Goal: Book appointment/travel/reservation

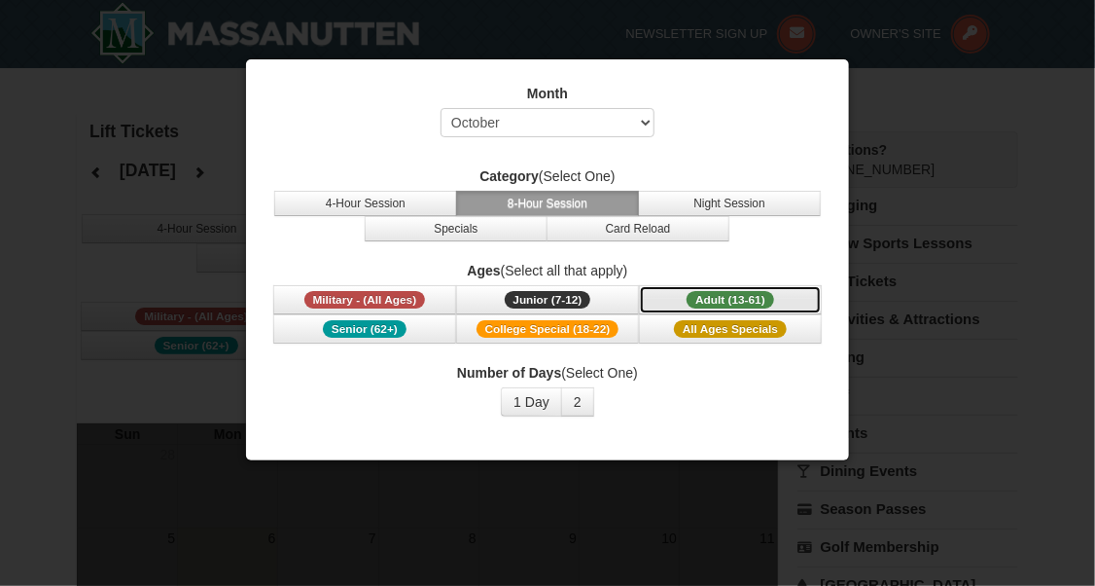
click at [712, 298] on span "Adult (13-61)" at bounding box center [731, 300] width 88 height 18
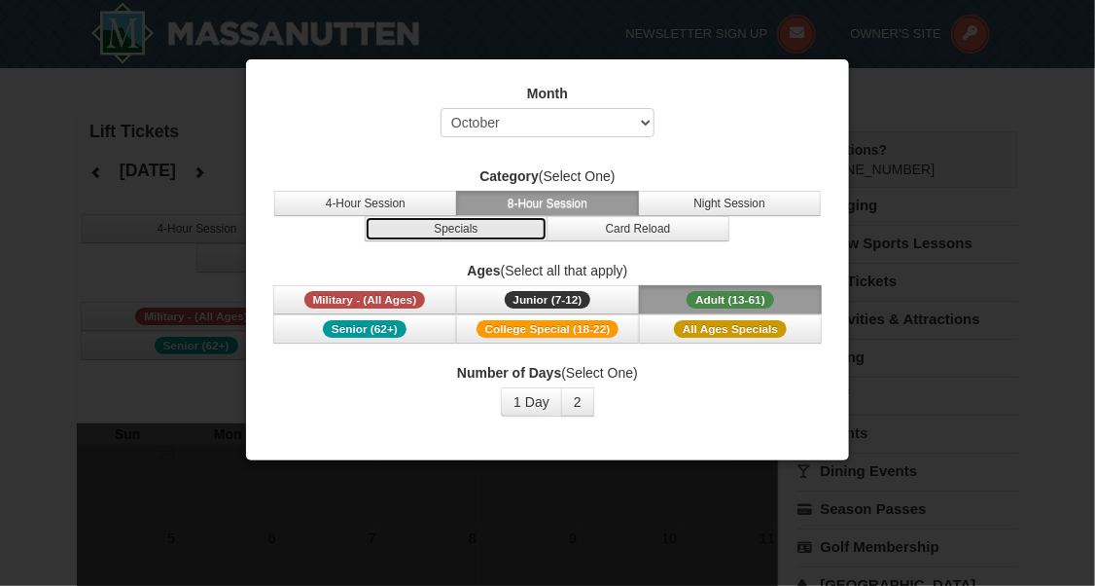
click at [471, 229] on button "Specials" at bounding box center [456, 228] width 183 height 25
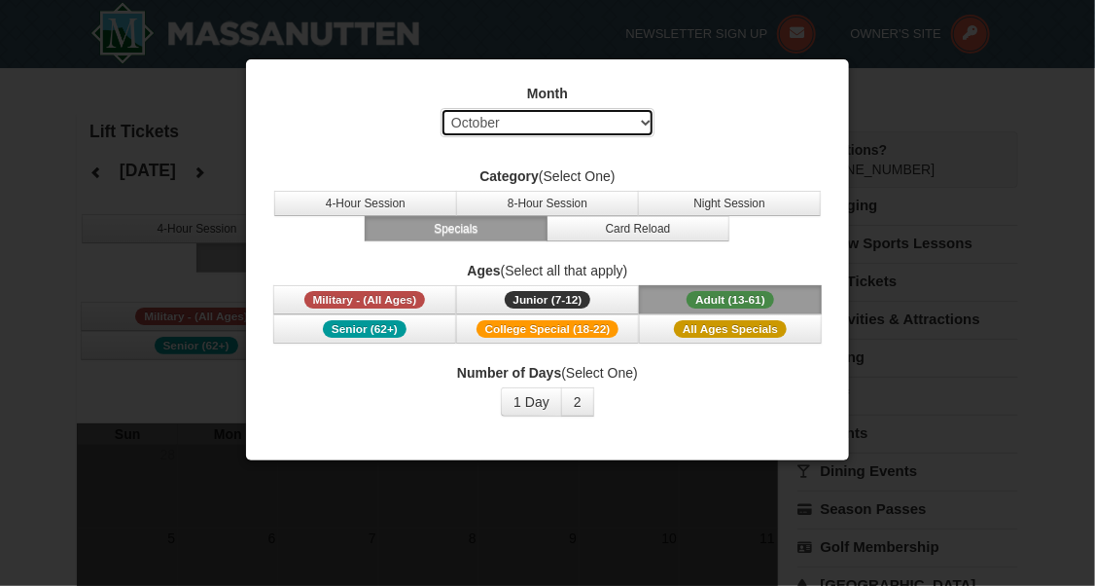
click at [566, 123] on select "Select October November December January February March April May June July Aug…" at bounding box center [548, 122] width 214 height 29
select select "12"
click at [441, 108] on select "Select October November December January February March April May June July Aug…" at bounding box center [548, 122] width 214 height 29
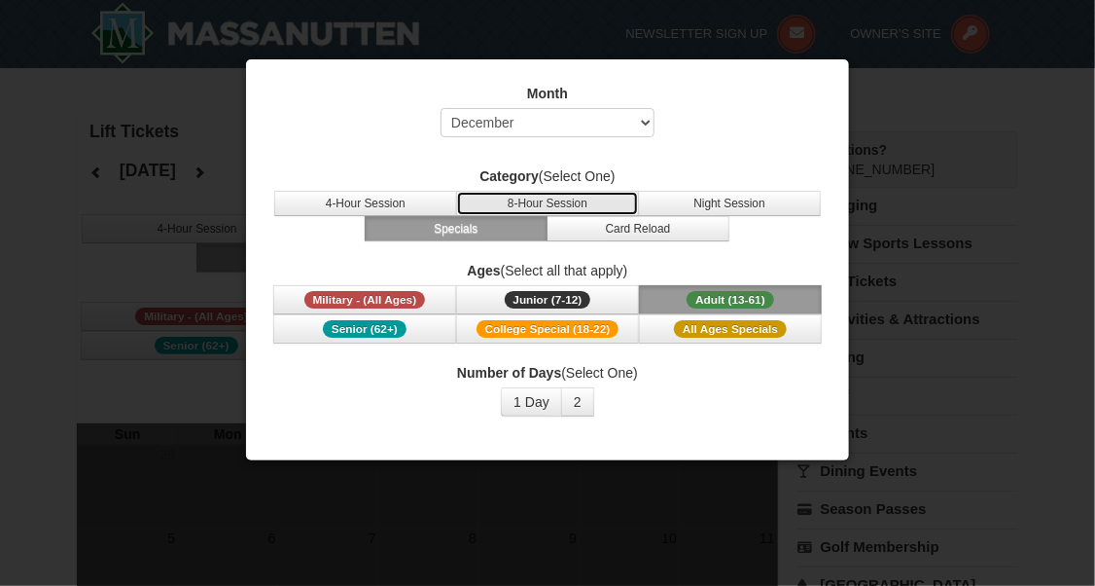
click at [580, 203] on button "8-Hour Session" at bounding box center [547, 203] width 183 height 25
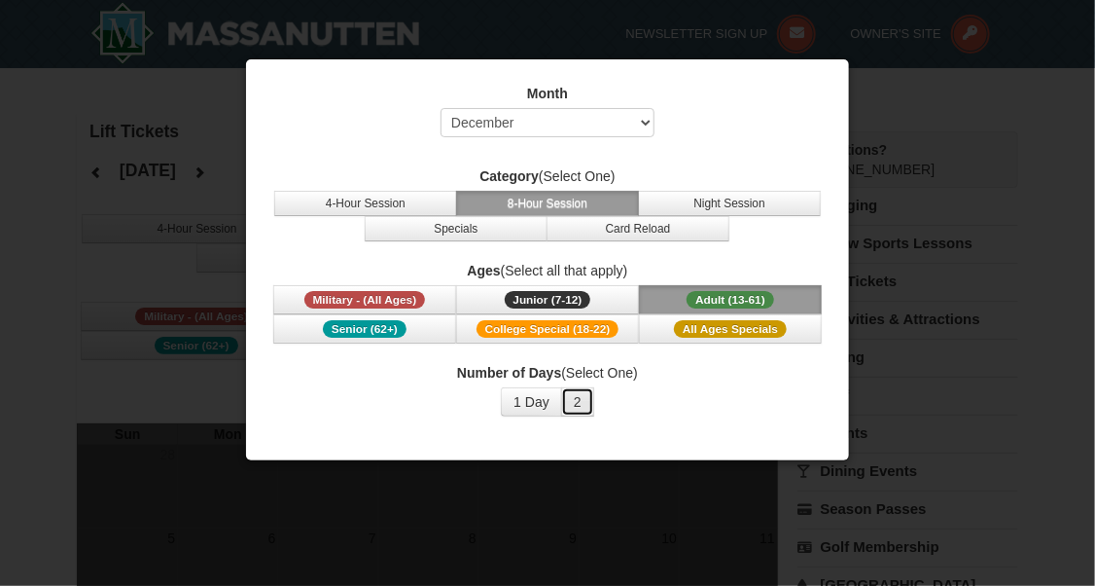
click at [584, 404] on button "2" at bounding box center [577, 401] width 33 height 29
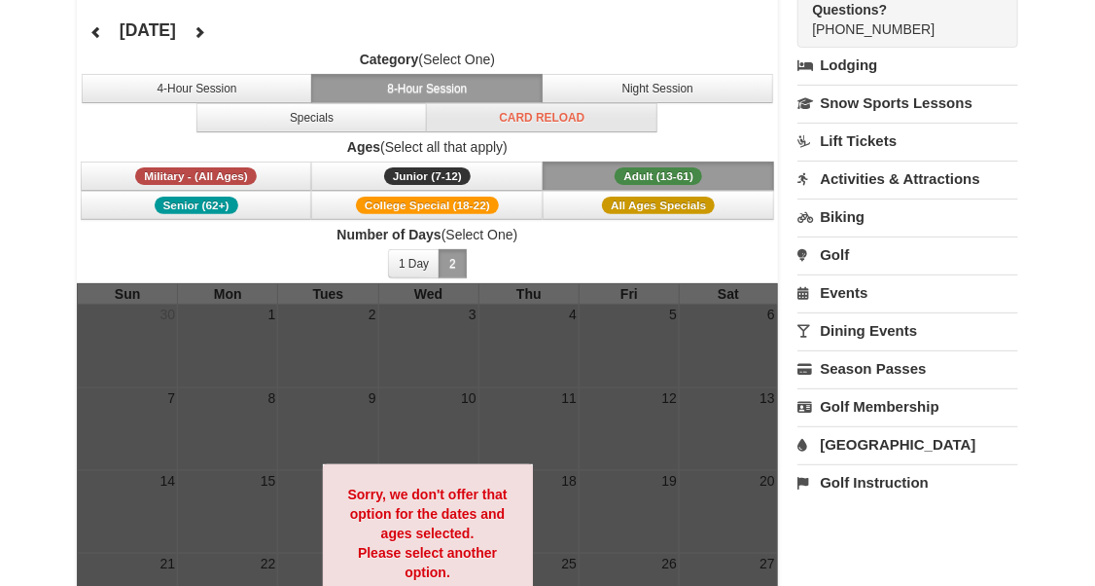
scroll to position [97, 0]
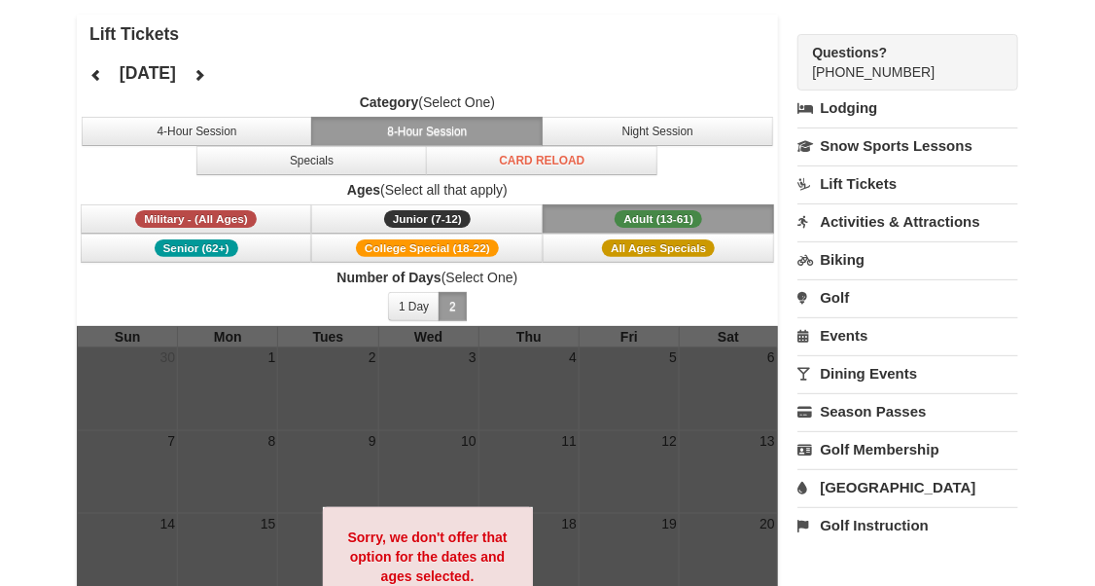
click at [611, 215] on button "Adult (13-61) (13 - 61)" at bounding box center [659, 218] width 232 height 29
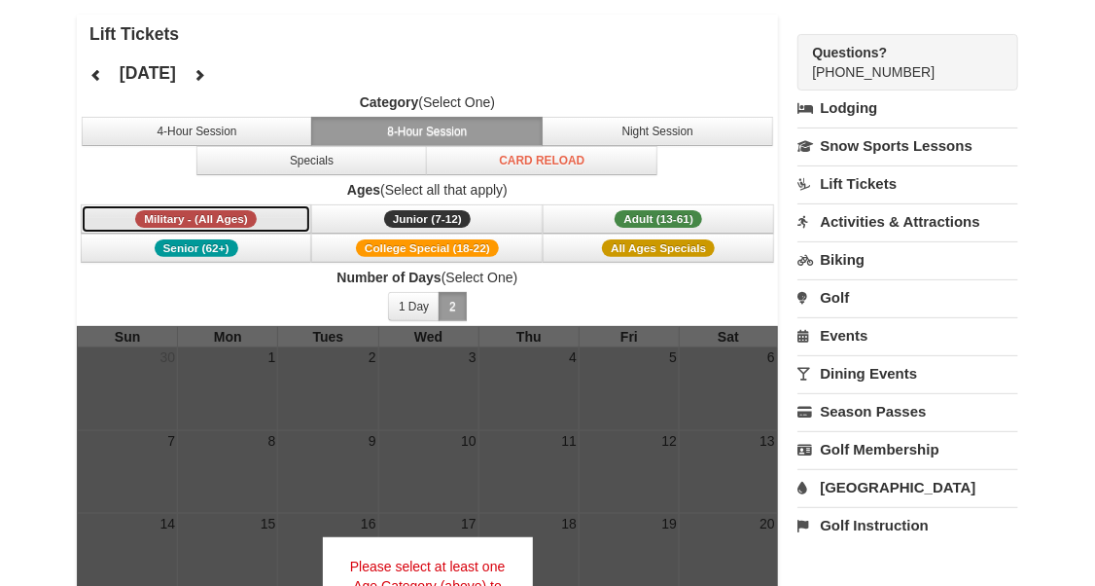
click at [217, 217] on span "Military - (All Ages)" at bounding box center [196, 219] width 122 height 18
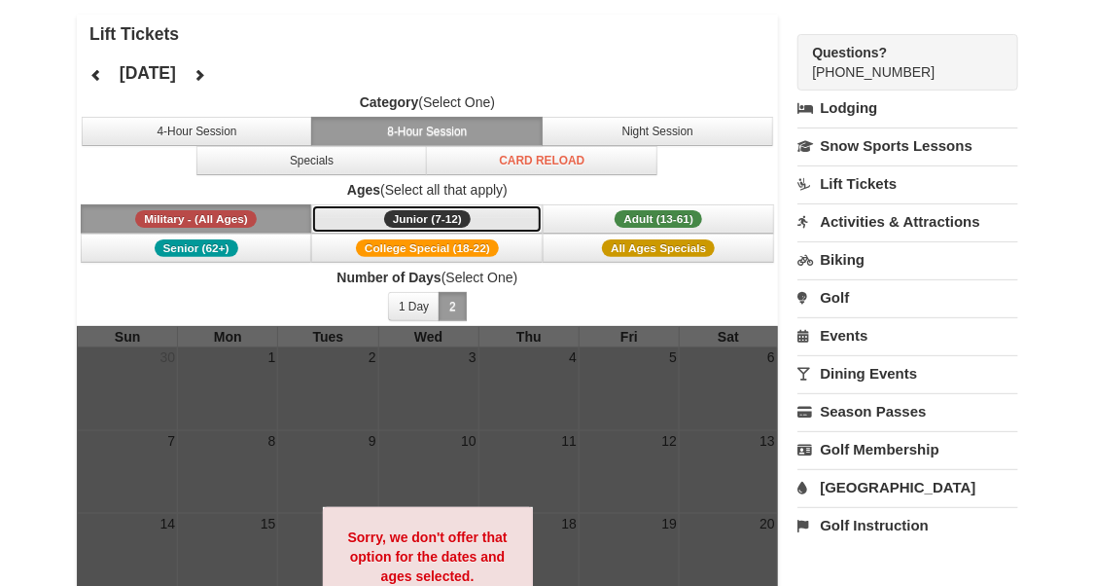
click at [397, 217] on span "Junior (7-12)" at bounding box center [427, 219] width 87 height 18
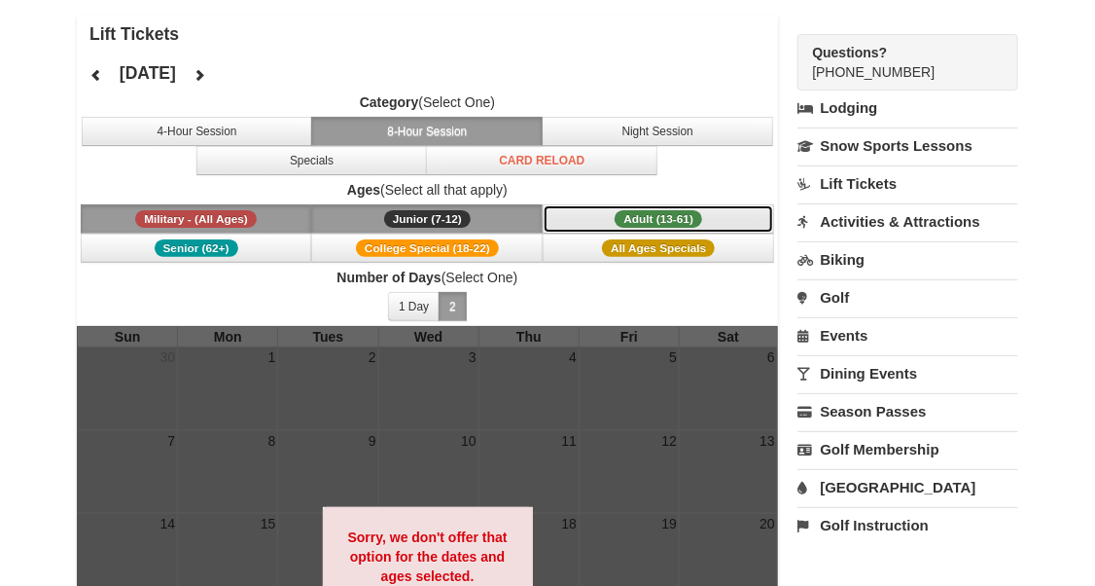
click at [613, 222] on button "Adult (13-61) (13 - 61)" at bounding box center [659, 218] width 232 height 29
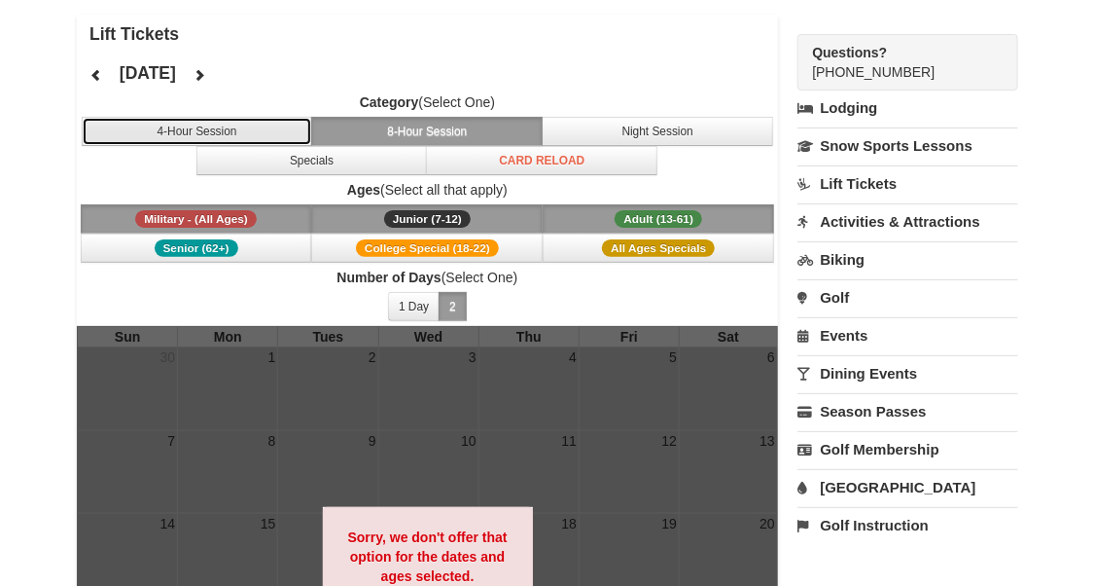
click at [222, 134] on button "4-Hour Session" at bounding box center [198, 131] width 232 height 29
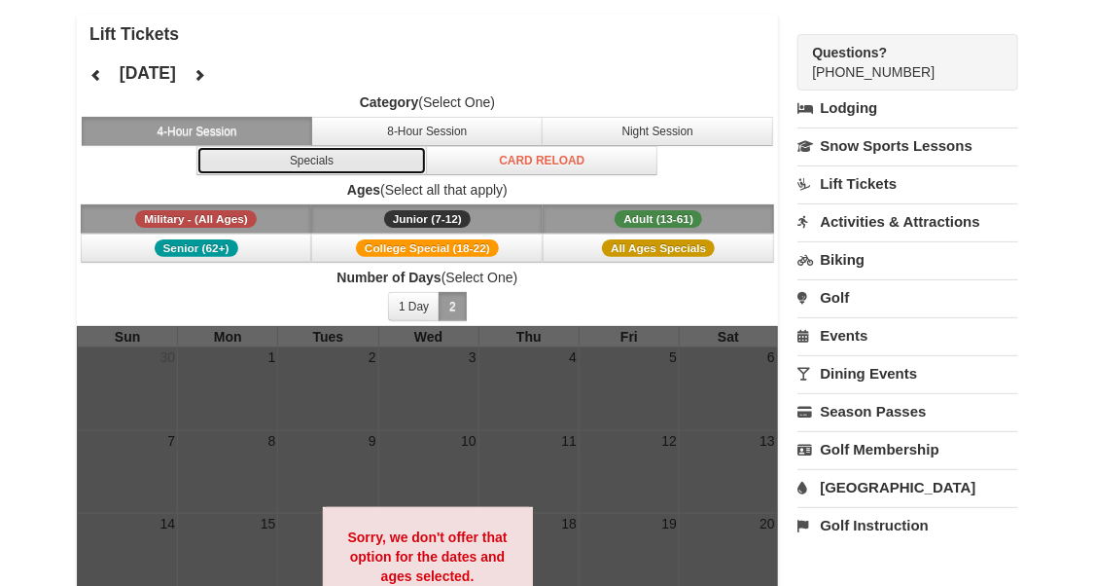
click at [349, 159] on button "Specials" at bounding box center [313, 160] width 232 height 29
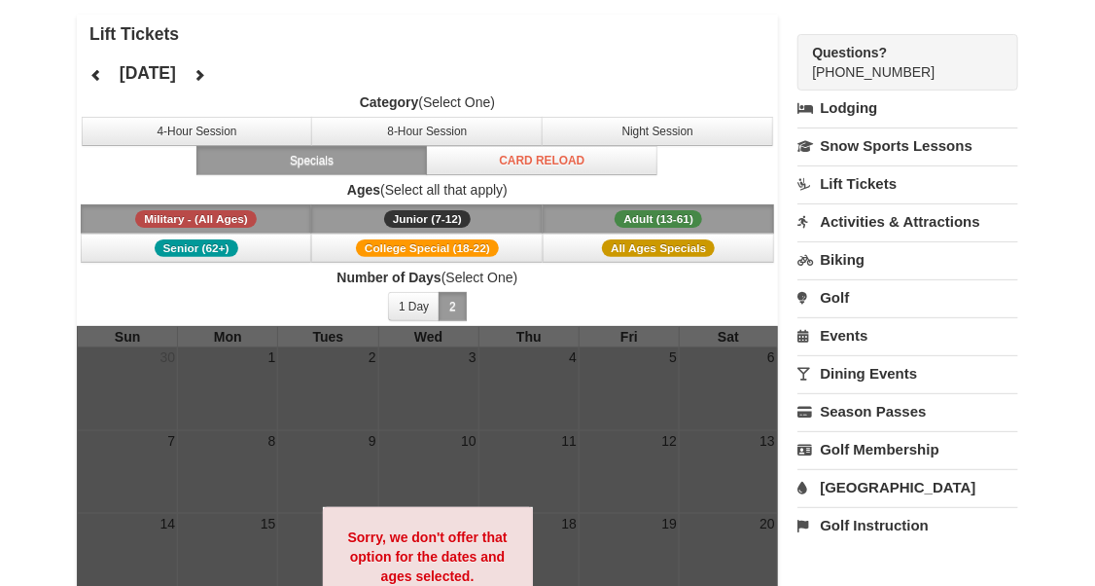
click at [479, 175] on div "Category (Select One) 4-Hour Session 8-Hour Session Night Session Specials Card…" at bounding box center [427, 208] width 701 height 233
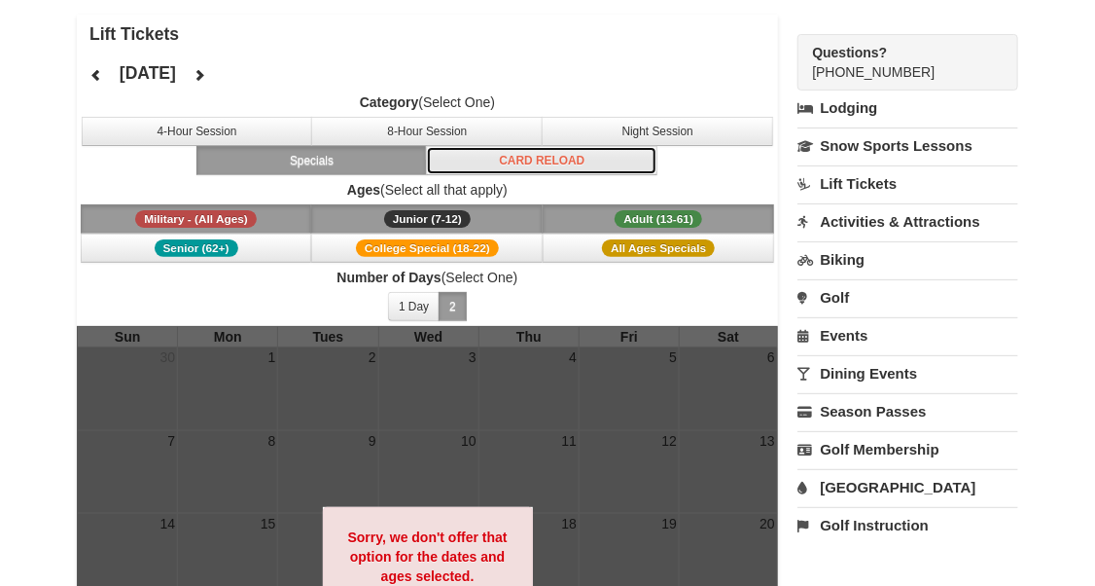
click at [484, 167] on button "Card Reload" at bounding box center [542, 160] width 232 height 29
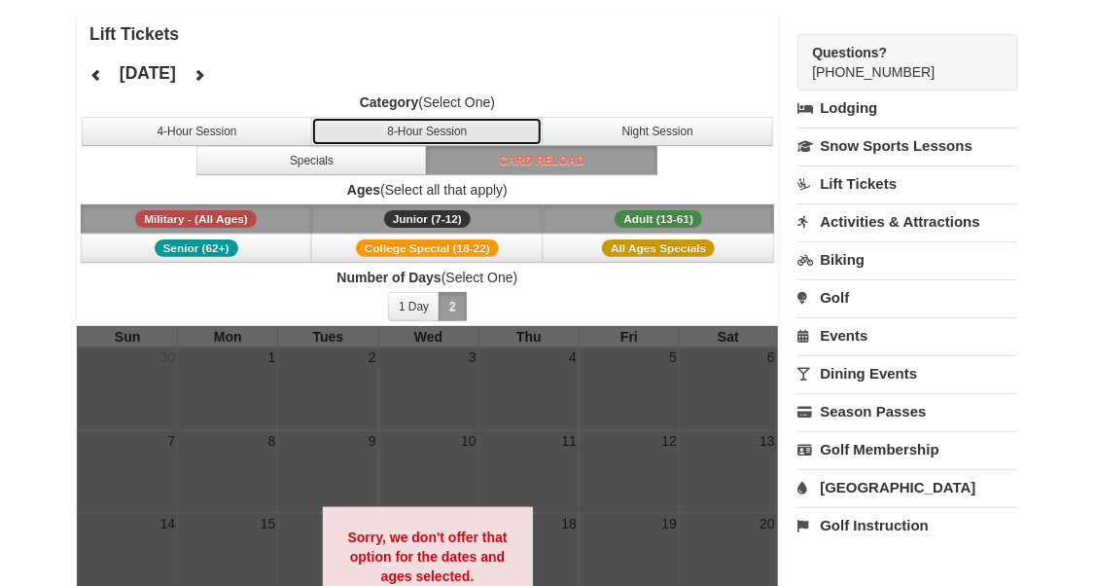
click at [444, 130] on button "8-Hour Session" at bounding box center [427, 131] width 232 height 29
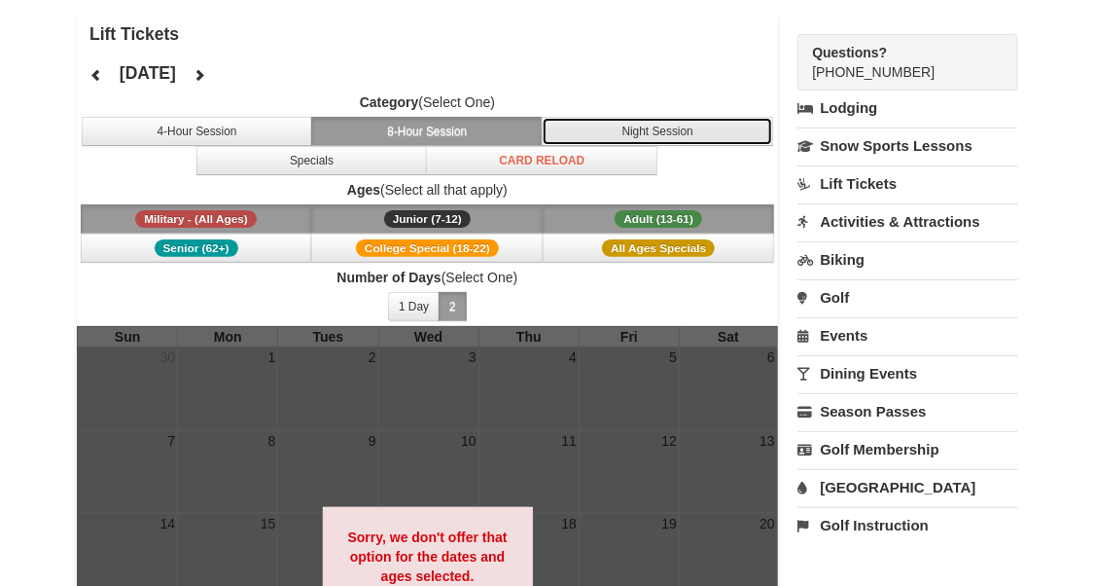
click at [611, 143] on button "Night Session" at bounding box center [658, 131] width 232 height 29
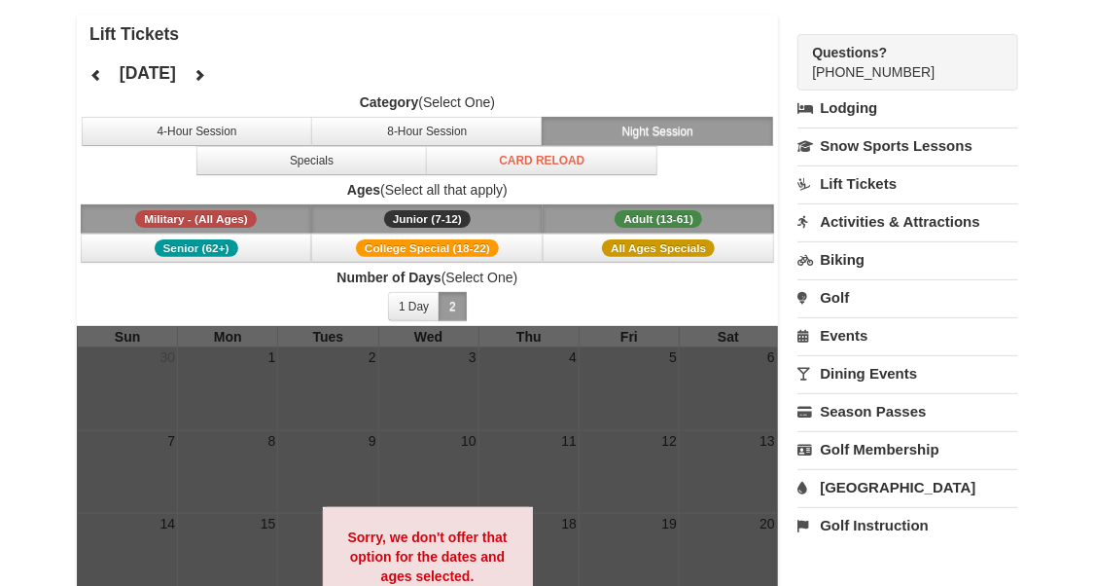
click at [630, 216] on span "Adult (13-61)" at bounding box center [659, 219] width 88 height 18
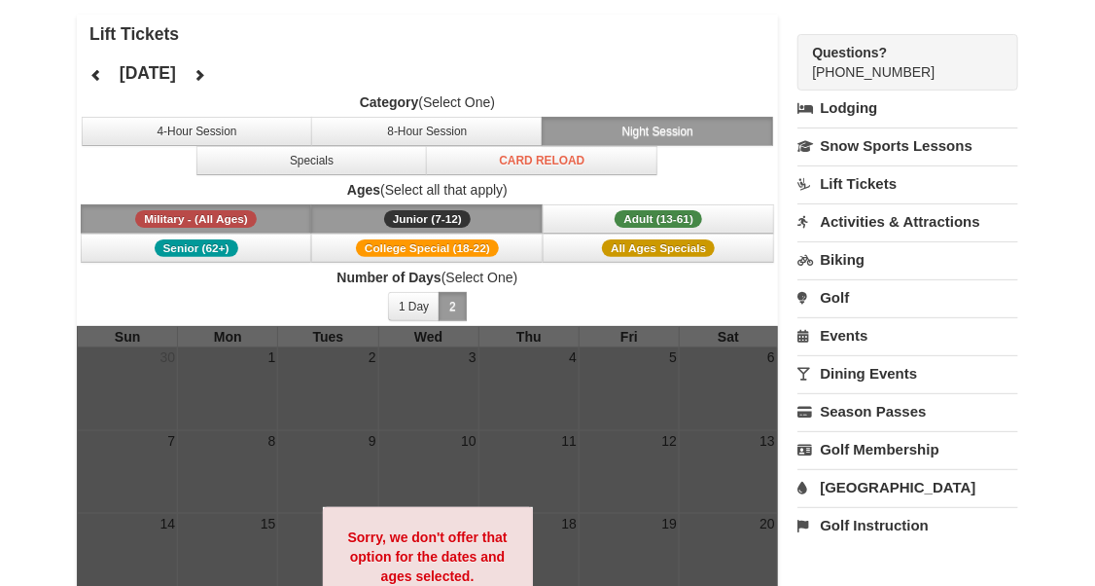
click at [641, 126] on button "Night Session" at bounding box center [658, 131] width 232 height 29
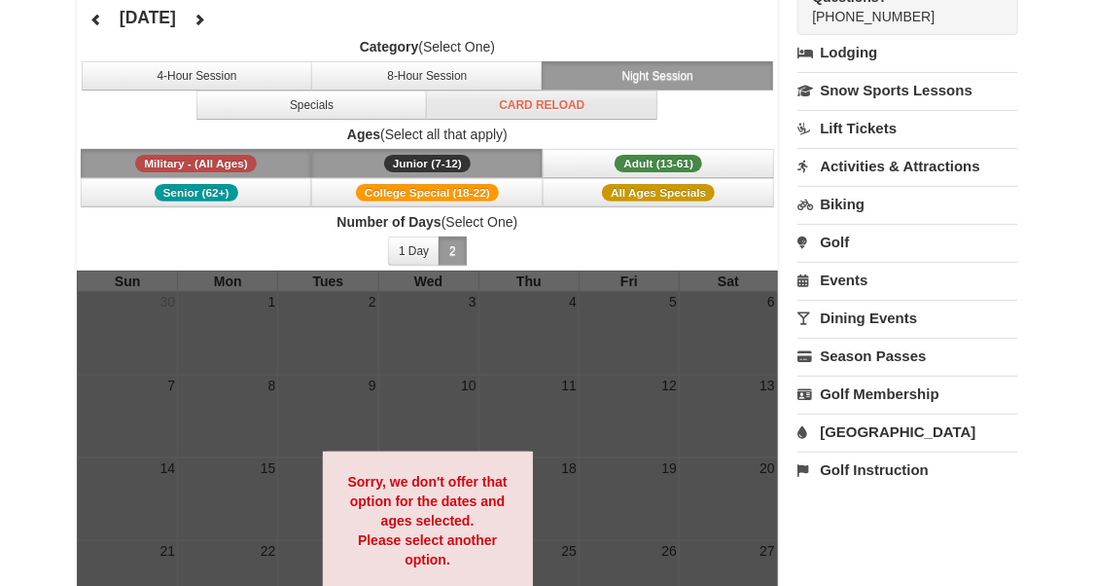
scroll to position [0, 0]
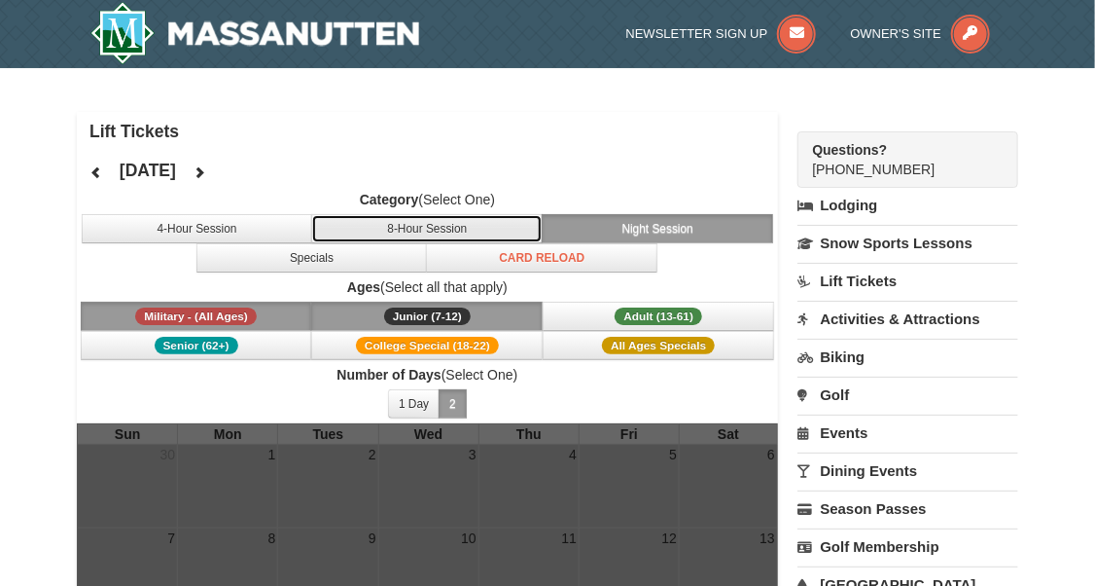
click at [424, 233] on button "8-Hour Session" at bounding box center [427, 228] width 232 height 29
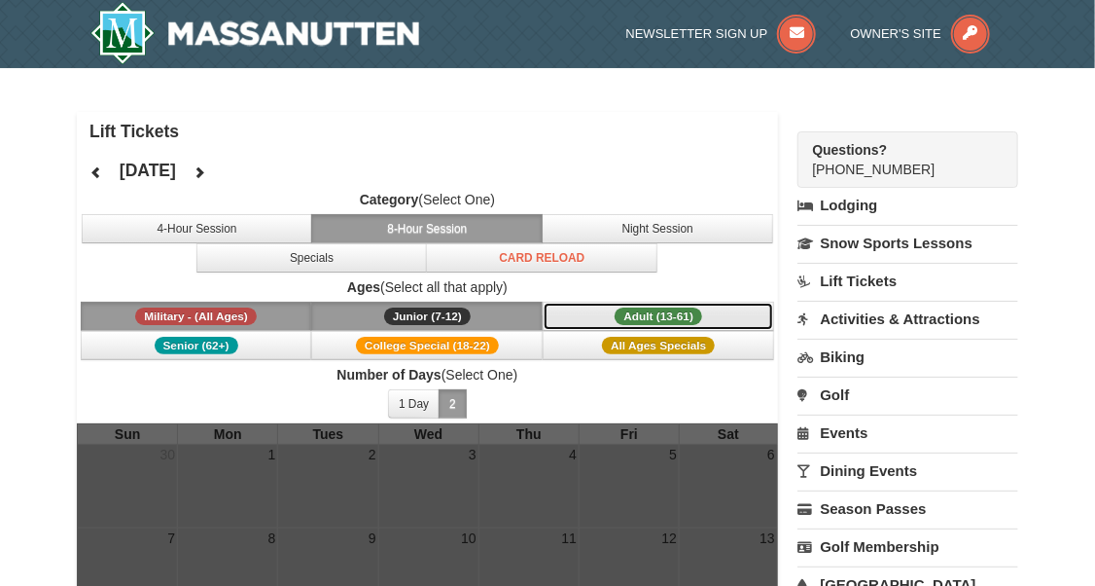
click at [636, 312] on span "Adult (13-61)" at bounding box center [659, 316] width 88 height 18
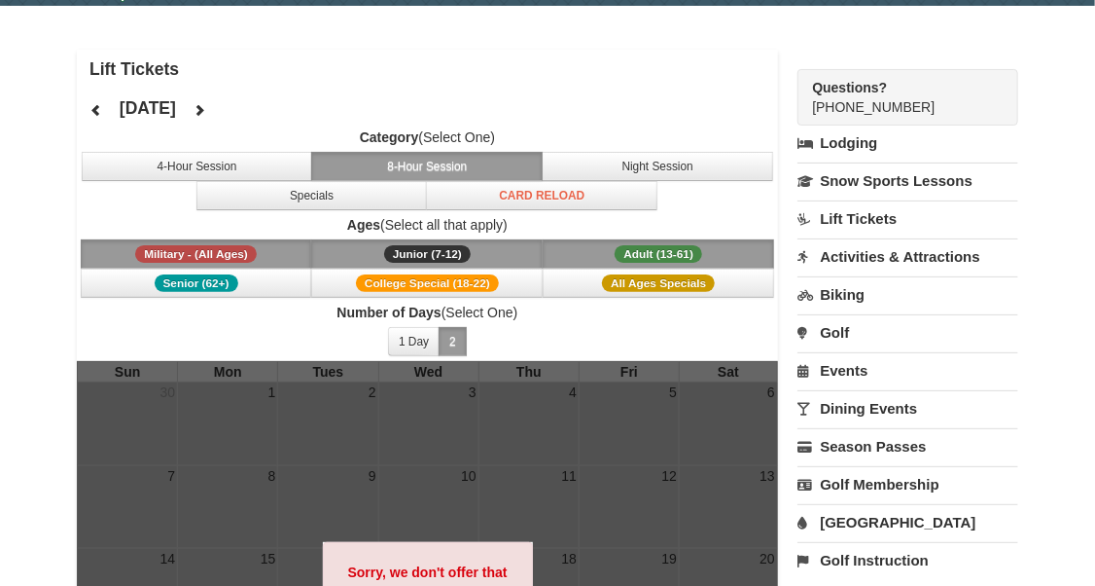
scroll to position [97, 0]
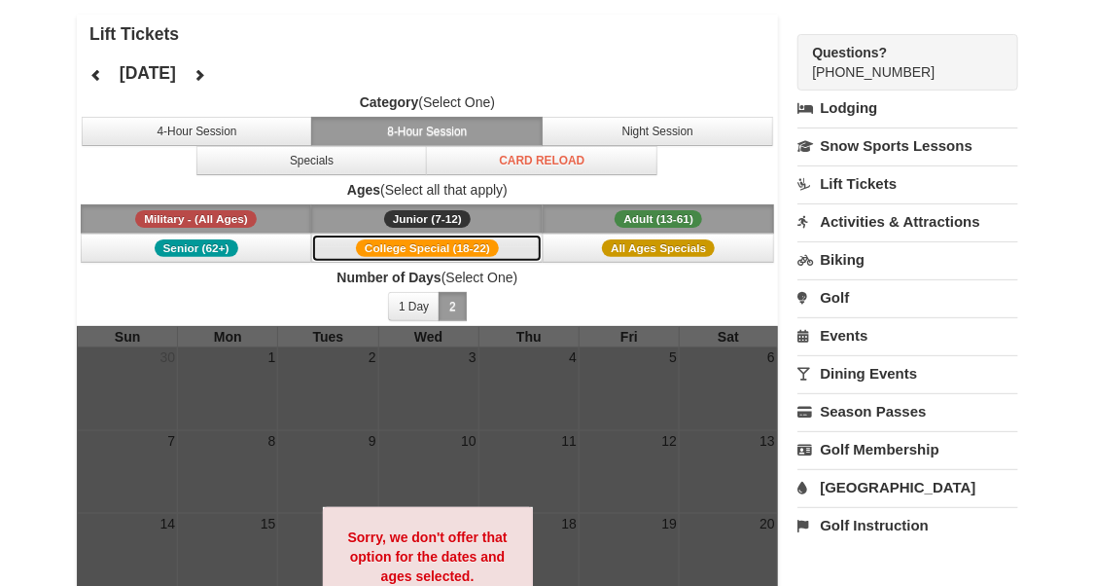
click at [454, 251] on span "College Special (18-22)" at bounding box center [427, 248] width 143 height 18
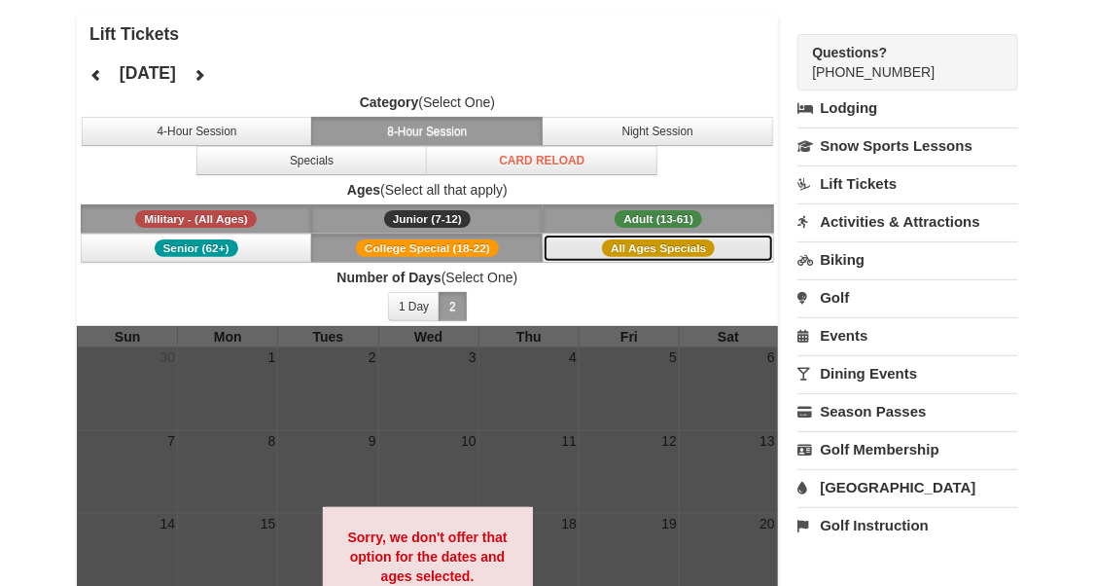
click at [616, 248] on span "All Ages Specials" at bounding box center [658, 248] width 113 height 18
click at [99, 77] on icon at bounding box center [96, 75] width 14 height 14
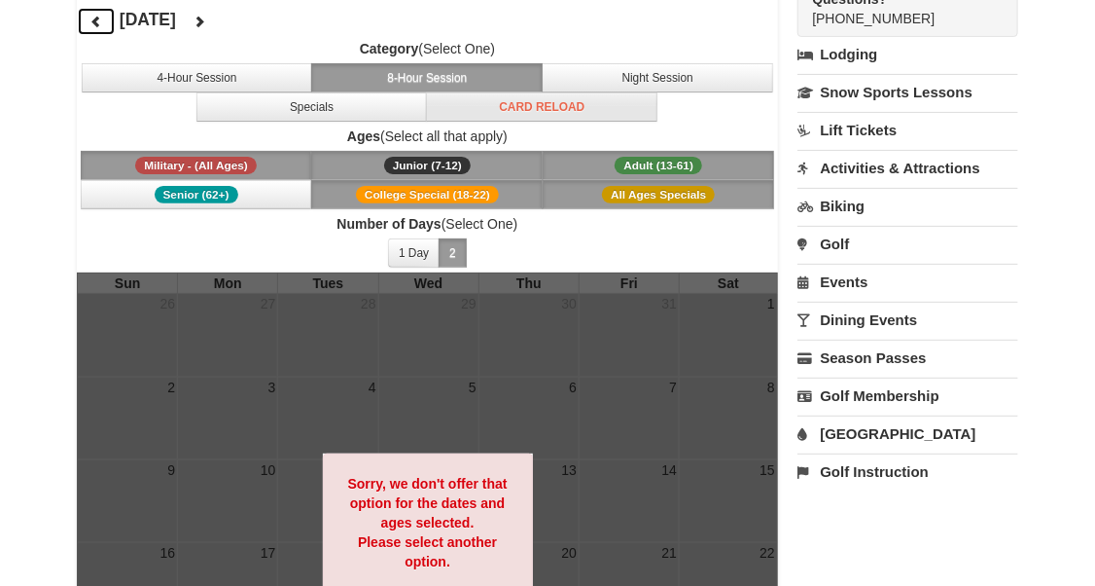
scroll to position [0, 0]
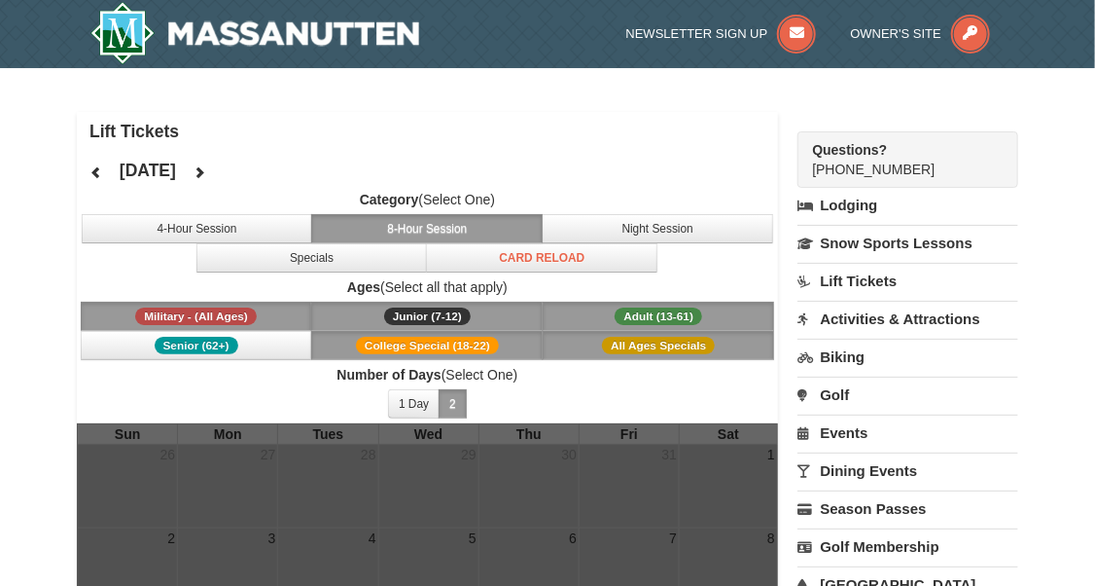
click at [446, 231] on button "8-Hour Session" at bounding box center [427, 228] width 232 height 29
click at [532, 264] on img at bounding box center [547, 253] width 39 height 39
